Goal: Task Accomplishment & Management: Complete application form

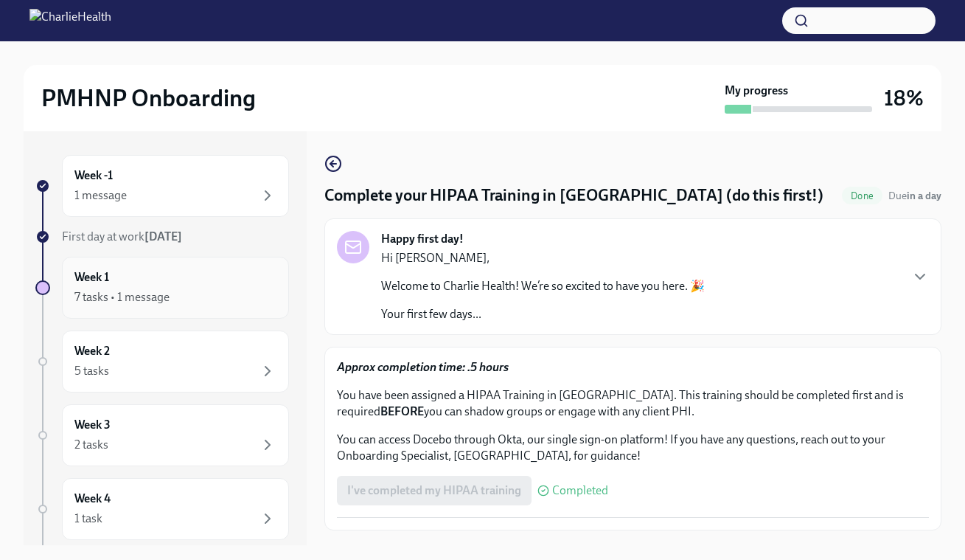
click at [133, 291] on div "7 tasks • 1 message" at bounding box center [121, 297] width 95 height 16
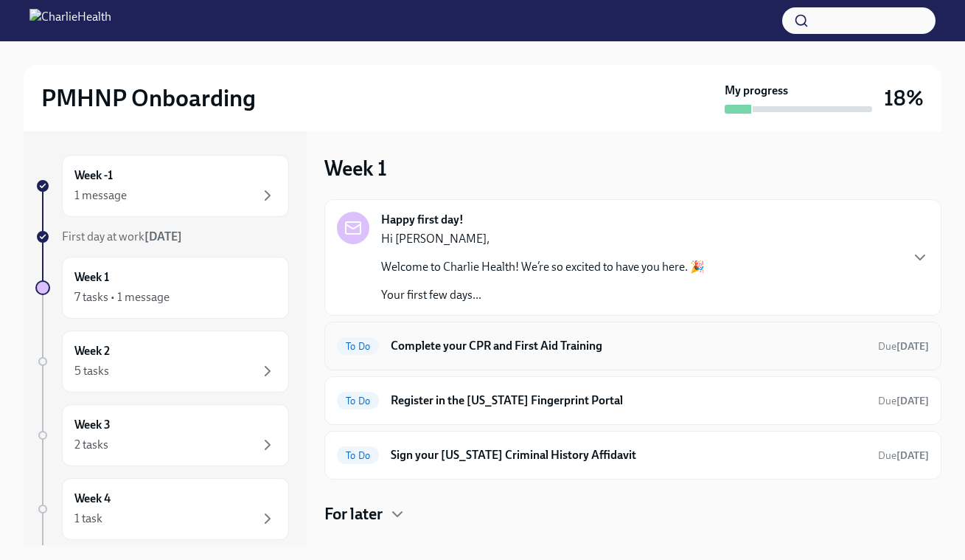
click at [713, 354] on div "To Do Complete your CPR and First Aid Training Due [DATE]" at bounding box center [633, 346] width 592 height 24
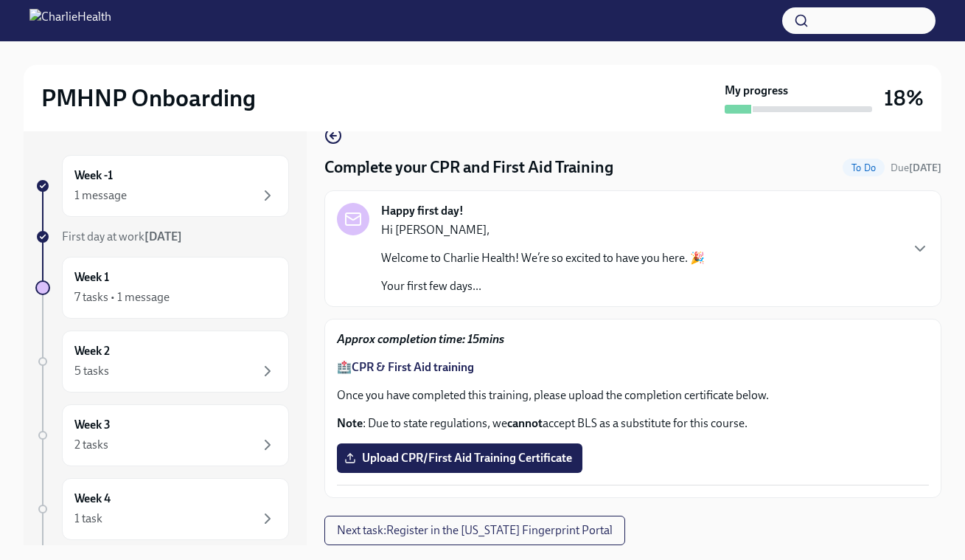
scroll to position [27, 0]
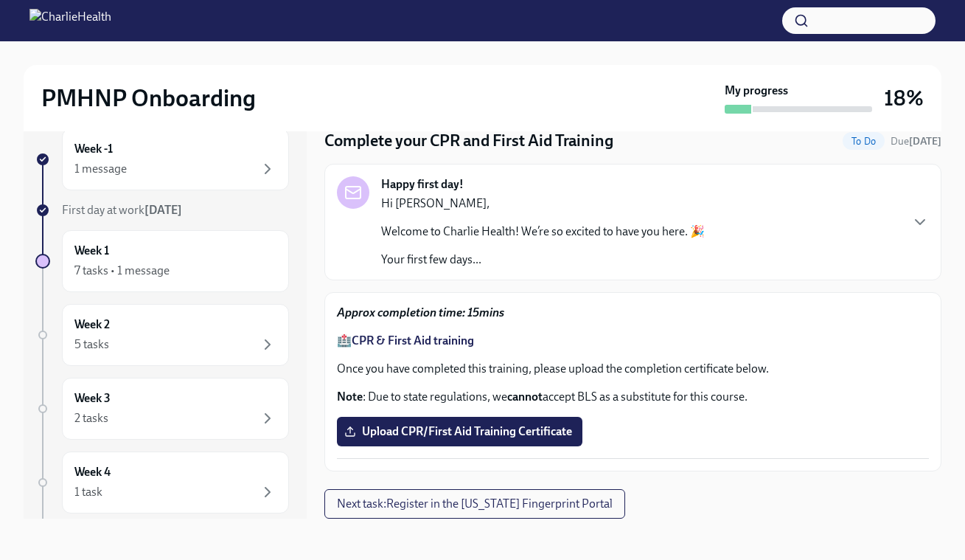
click at [470, 345] on strong "CPR & First Aid training" at bounding box center [413, 340] width 122 height 14
click at [506, 434] on span "Upload CPR/First Aid Training Certificate" at bounding box center [459, 431] width 225 height 15
click at [0, 0] on input "Upload CPR/First Aid Training Certificate" at bounding box center [0, 0] width 0 height 0
click at [477, 437] on span "Upload CPR/First Aid Training Certificate" at bounding box center [459, 431] width 225 height 15
click at [0, 0] on input "Upload CPR/First Aid Training Certificate" at bounding box center [0, 0] width 0 height 0
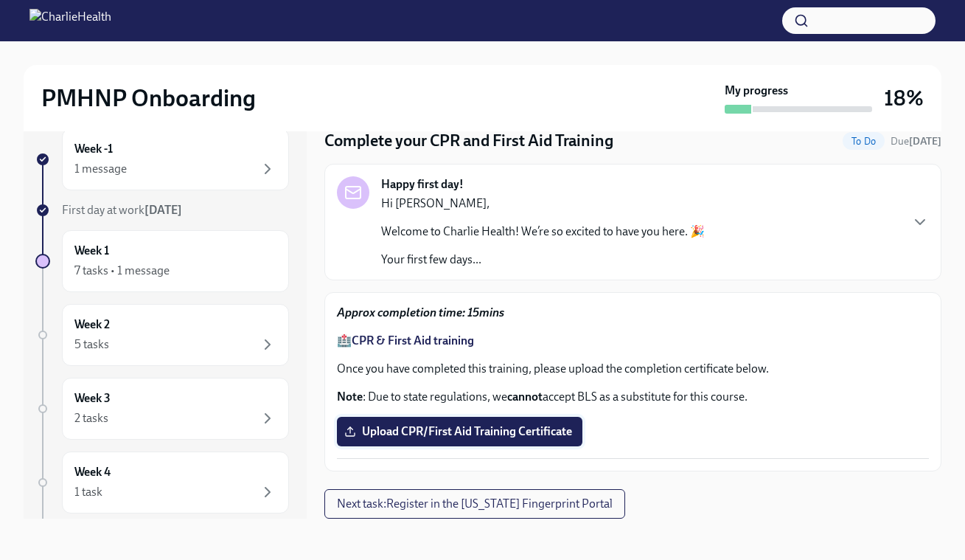
click at [497, 429] on span "Upload CPR/First Aid Training Certificate" at bounding box center [459, 431] width 225 height 15
click at [0, 0] on input "Upload CPR/First Aid Training Certificate" at bounding box center [0, 0] width 0 height 0
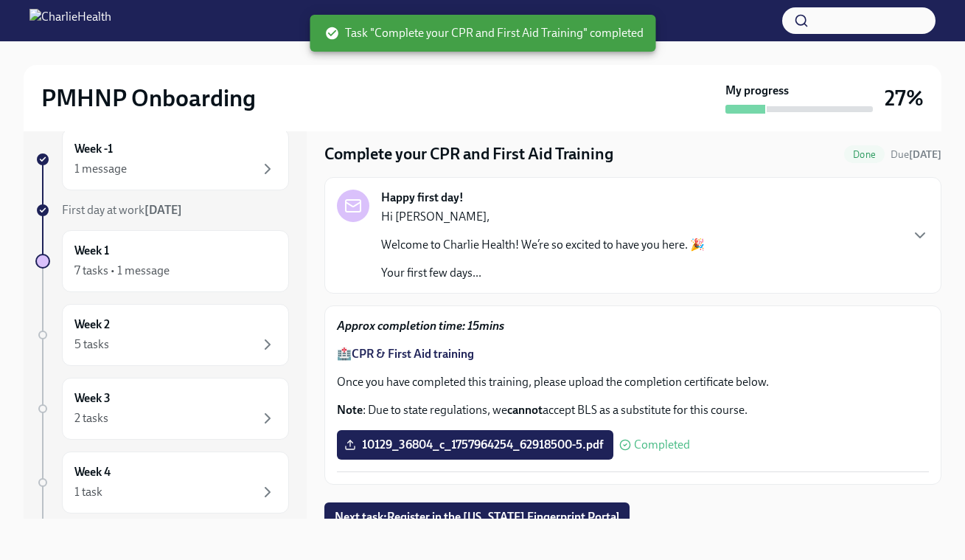
scroll to position [28, 0]
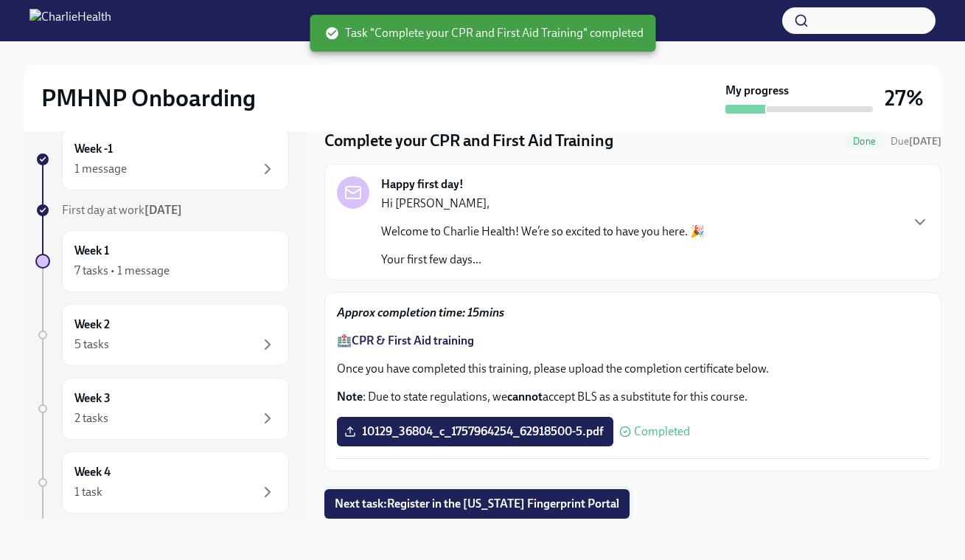
click at [583, 501] on span "Next task : Register in the [US_STATE] Fingerprint Portal" at bounding box center [477, 503] width 285 height 15
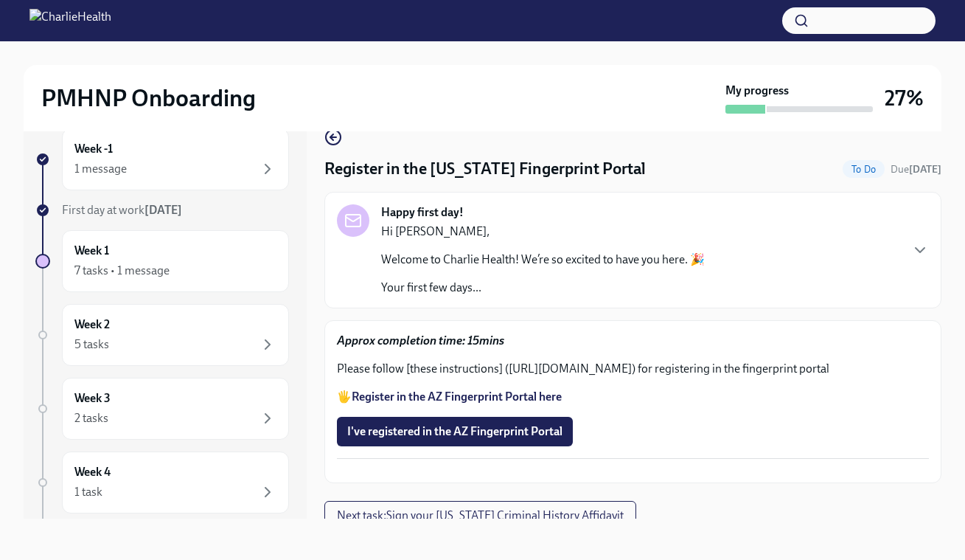
click at [528, 403] on strong "Register in the AZ Fingerprint Portal here" at bounding box center [457, 396] width 210 height 14
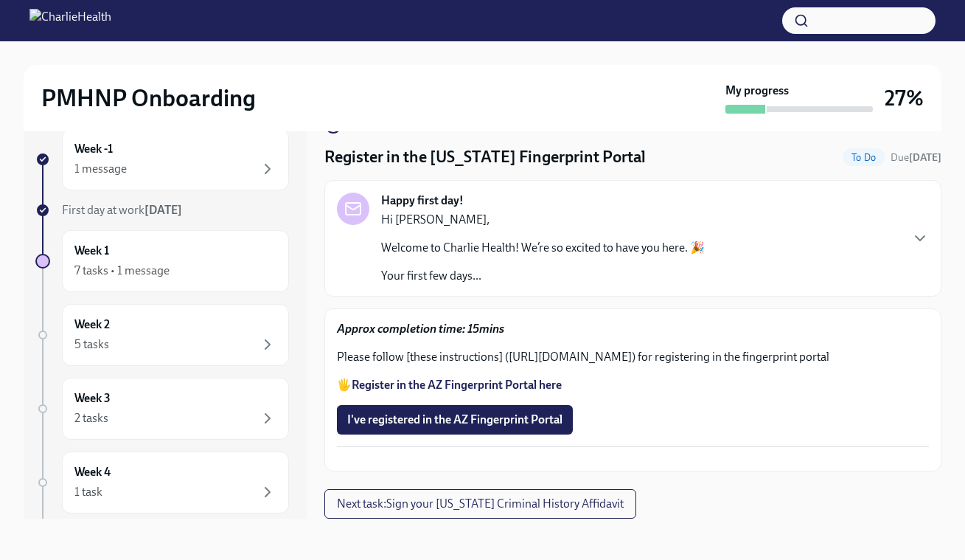
click at [570, 349] on p "Please follow [these instructions] ([URL][DOMAIN_NAME]) for registering in the …" at bounding box center [633, 357] width 592 height 16
drag, startPoint x: 510, startPoint y: 296, endPoint x: 401, endPoint y: 311, distance: 109.4
click at [401, 349] on p "Please follow [these instructions] ([URL][DOMAIN_NAME]) for registering in the …" at bounding box center [633, 357] width 592 height 16
click at [687, 349] on p "Please follow [these instructions] ([URL][DOMAIN_NAME]) for registering in the …" at bounding box center [633, 357] width 592 height 16
drag, startPoint x: 510, startPoint y: 295, endPoint x: 399, endPoint y: 312, distance: 111.9
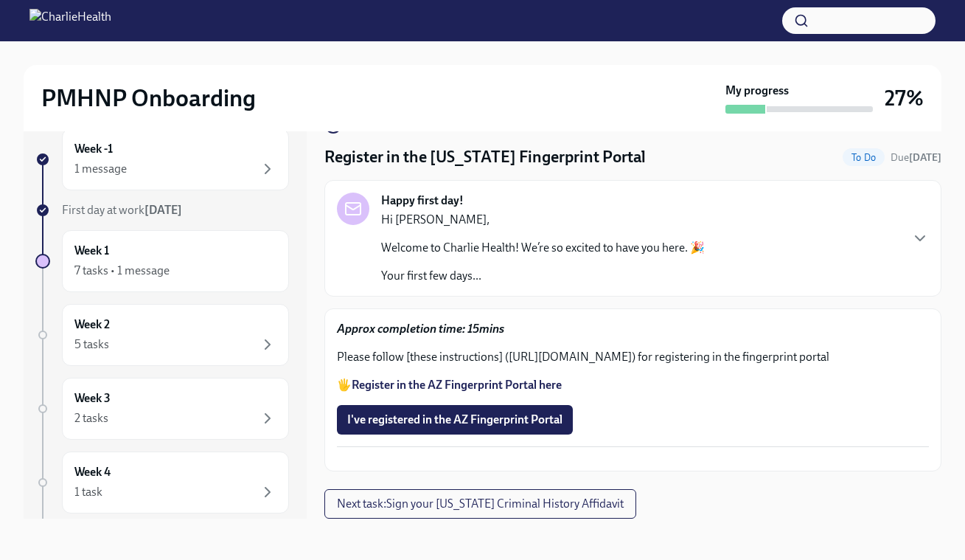
click at [399, 349] on p "Please follow [these instructions] ([URL][DOMAIN_NAME]) for registering in the …" at bounding box center [633, 357] width 592 height 16
click at [511, 412] on span "I've registered in the AZ Fingerprint Portal" at bounding box center [454, 419] width 215 height 15
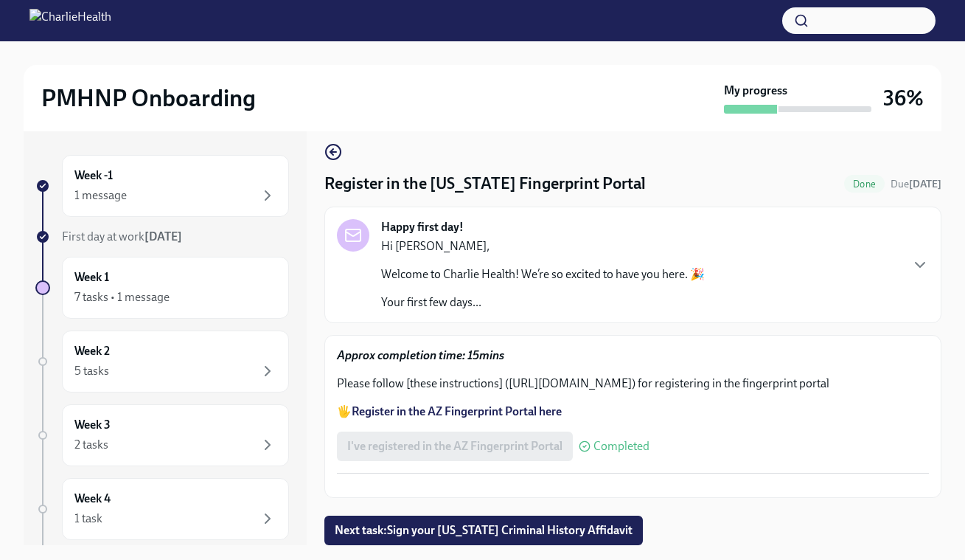
scroll to position [27, 0]
